Goal: Task Accomplishment & Management: Manage account settings

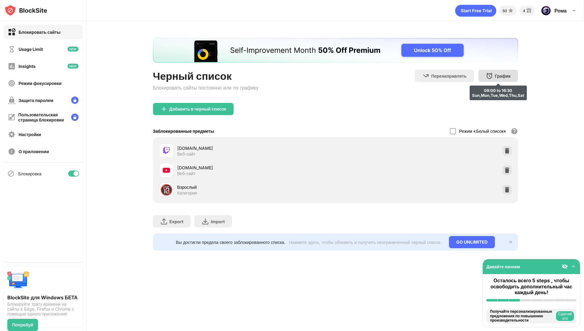
click at [497, 77] on div "График" at bounding box center [503, 75] width 16 height 5
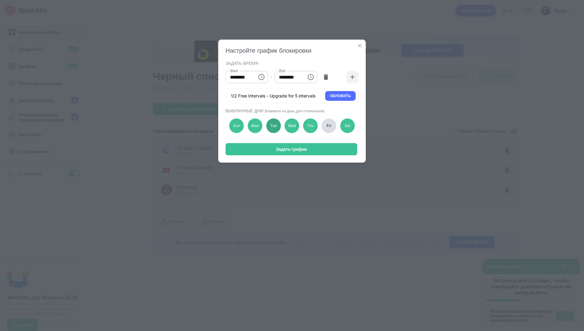
click at [269, 128] on div "Tue" at bounding box center [273, 125] width 15 height 15
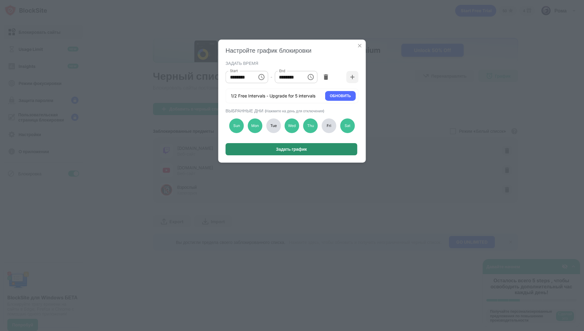
click at [270, 151] on div "Задать график" at bounding box center [292, 149] width 132 height 12
